Goal: Check status: Check status

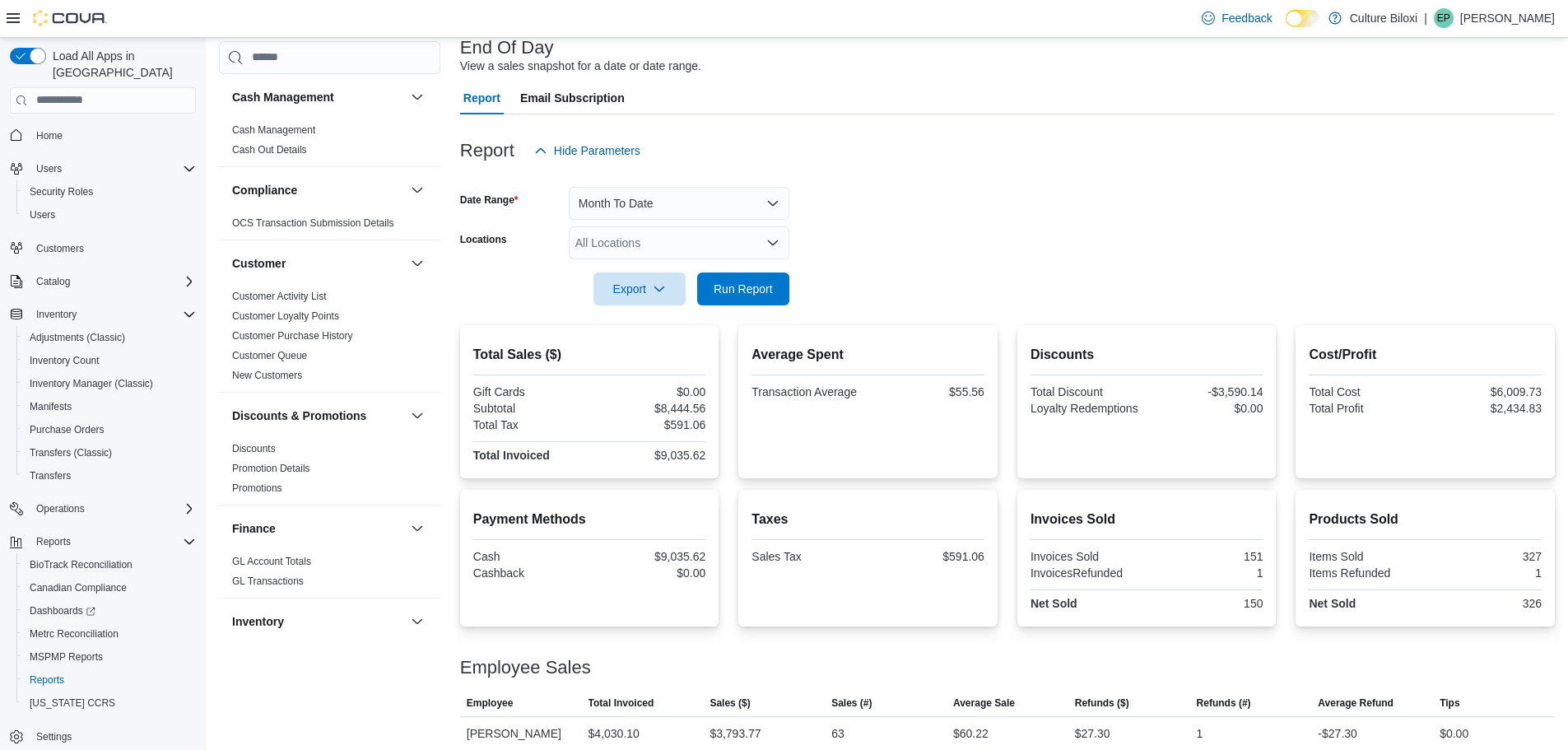
scroll to position [222, 0]
